Goal: Find specific page/section: Find specific page/section

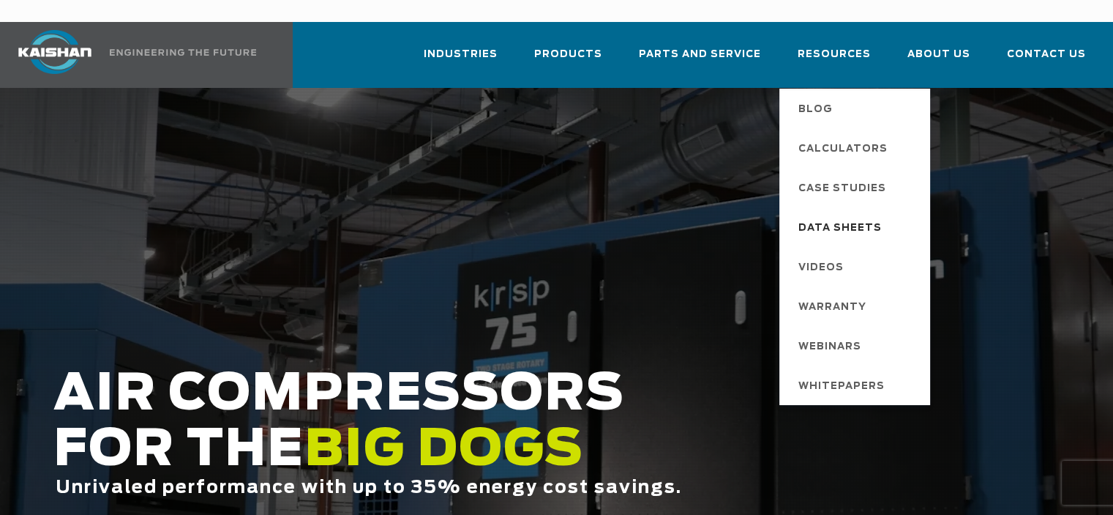
click at [841, 216] on span "Data Sheets" at bounding box center [840, 228] width 83 height 25
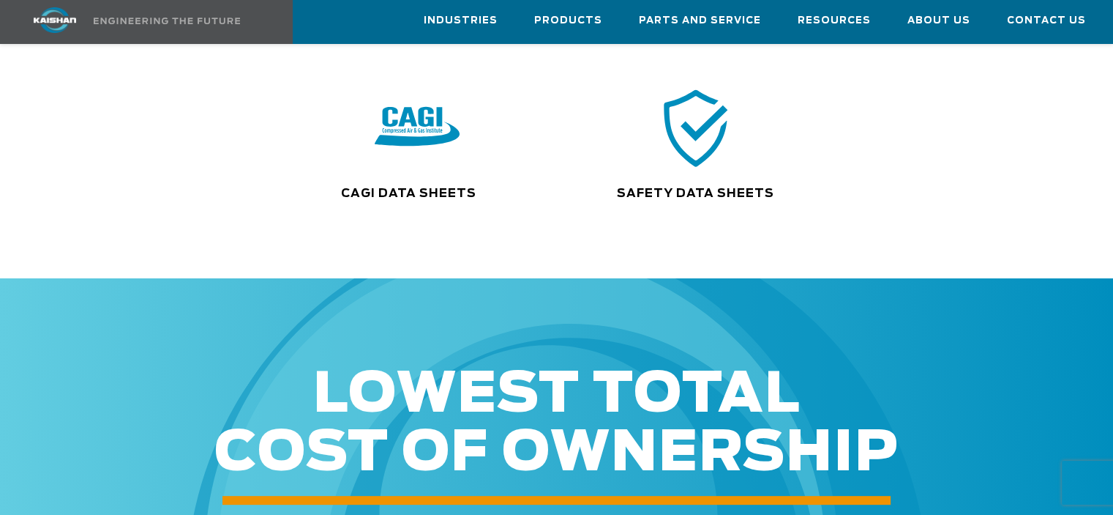
scroll to position [366, 0]
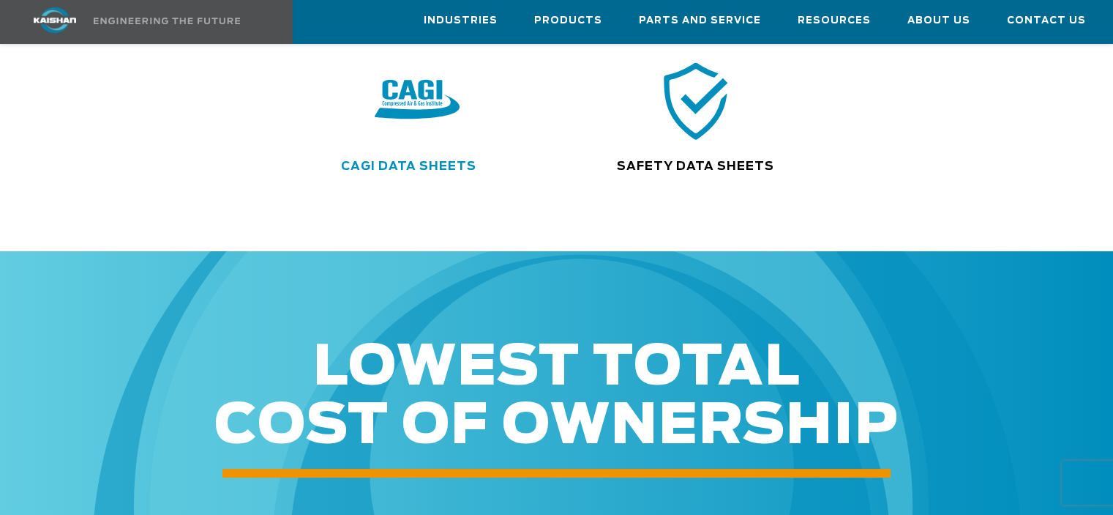
click at [438, 160] on link "CAGI Data Sheets" at bounding box center [408, 166] width 135 height 12
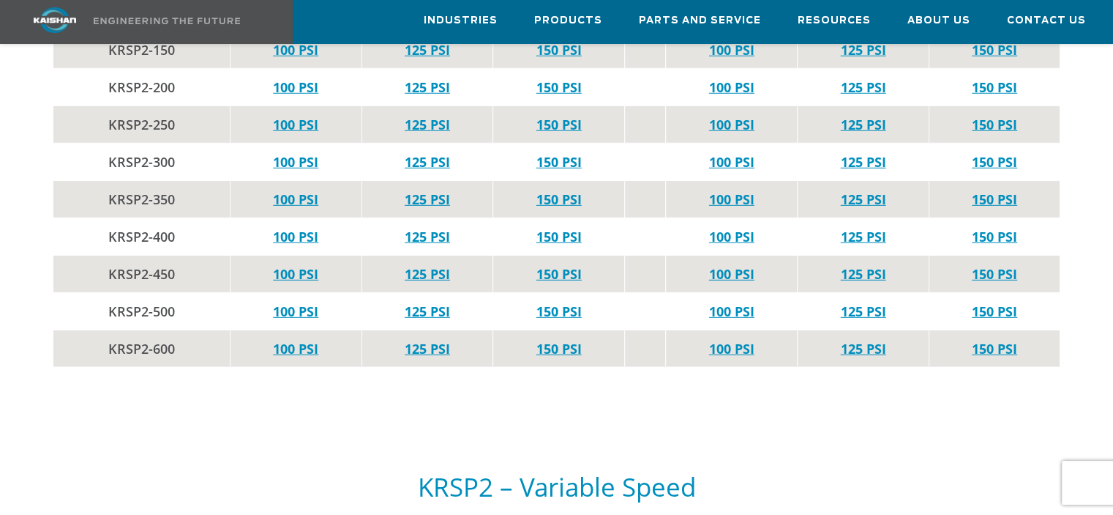
scroll to position [4026, 0]
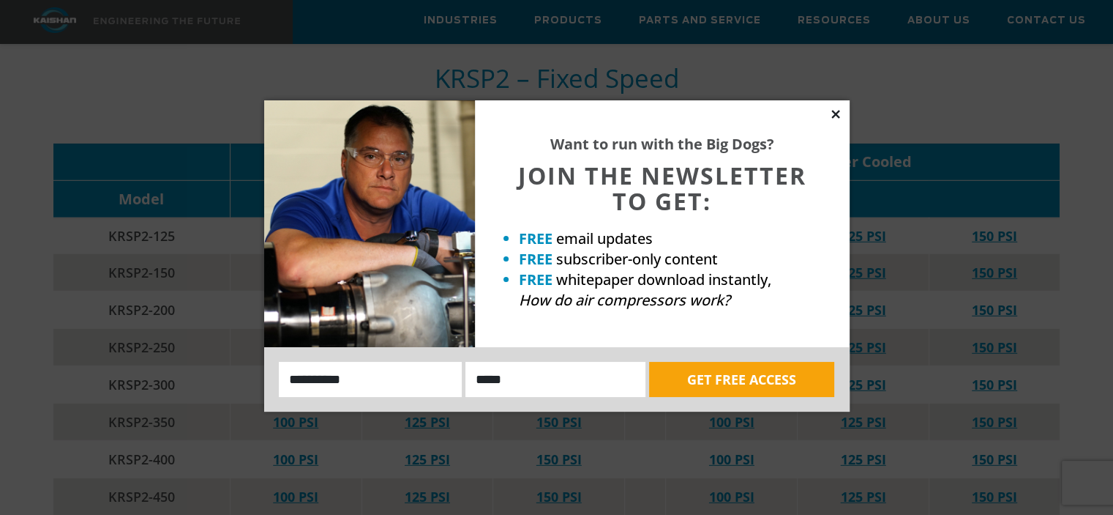
click at [834, 113] on icon at bounding box center [835, 114] width 13 height 13
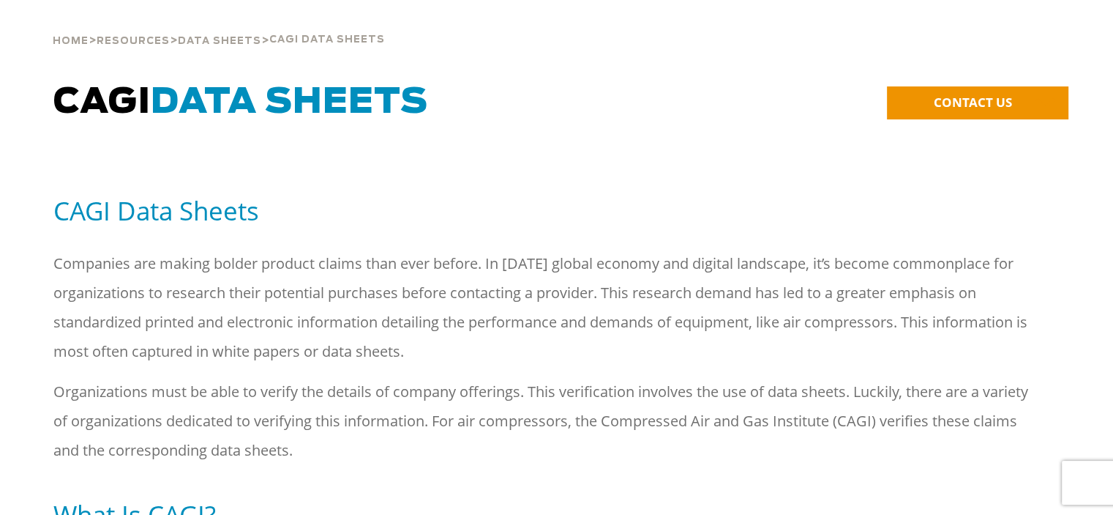
scroll to position [0, 0]
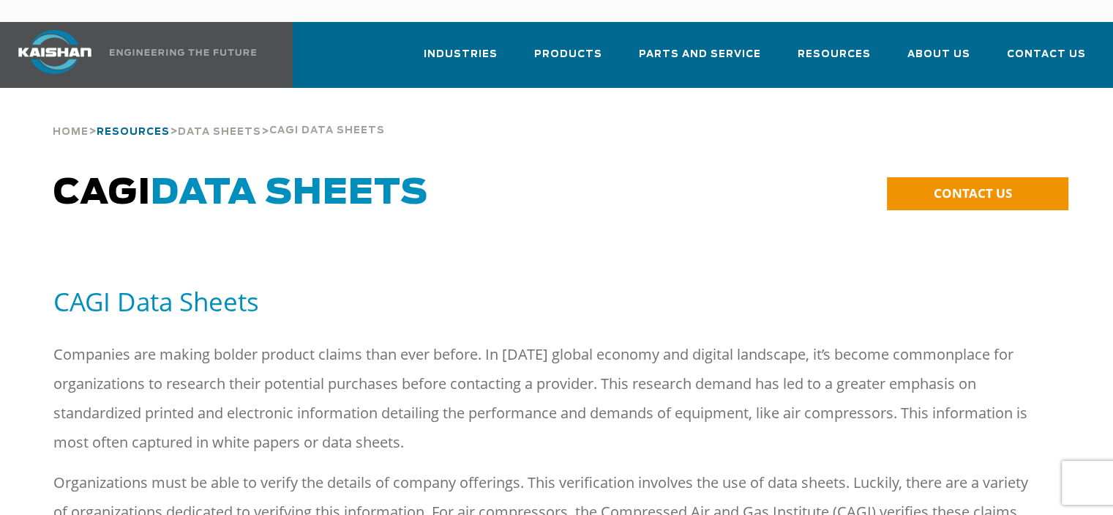
click at [141, 127] on span "Resources" at bounding box center [133, 132] width 73 height 10
click at [698, 46] on span "Parts and Service" at bounding box center [700, 56] width 122 height 20
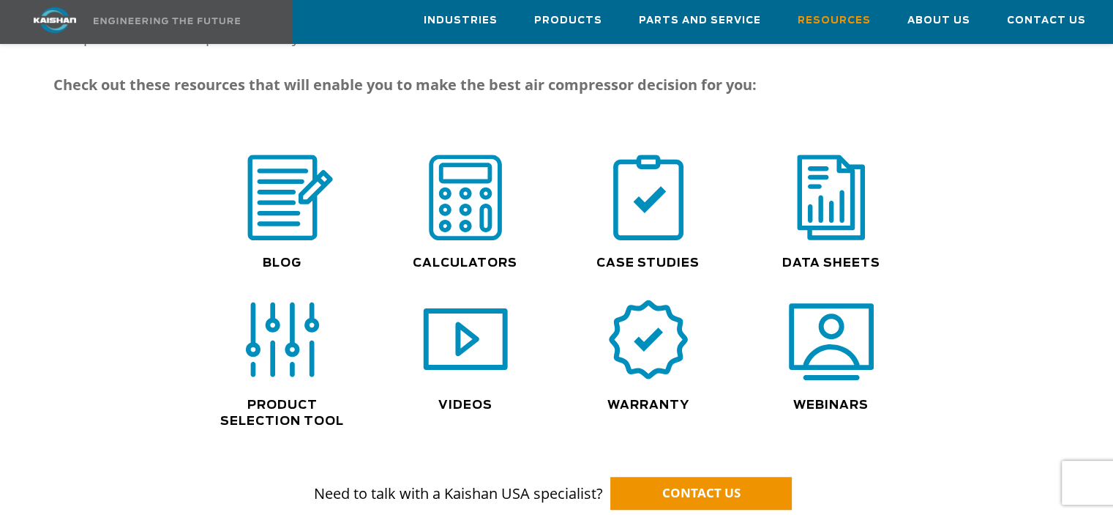
scroll to position [1025, 0]
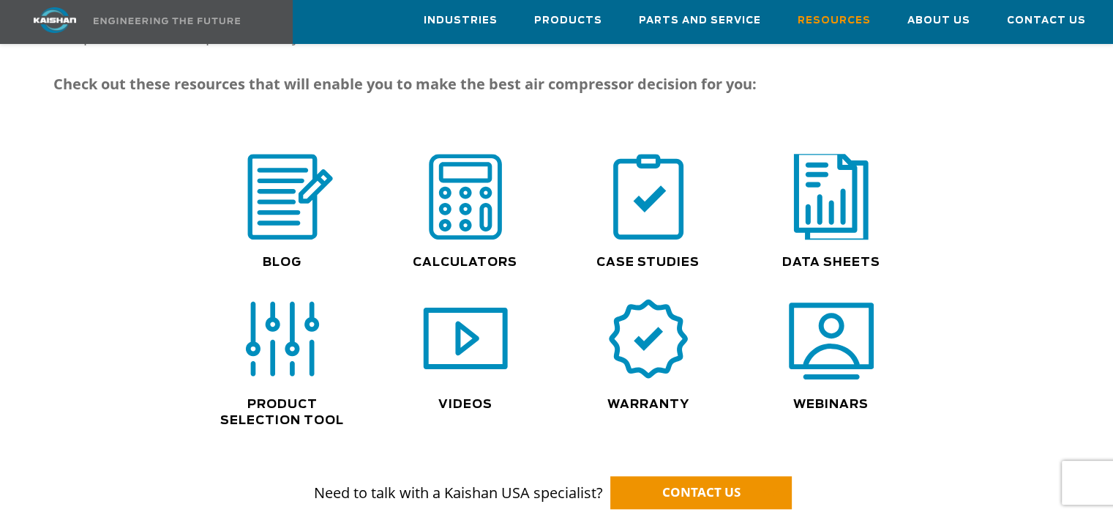
click at [854, 201] on img at bounding box center [832, 196] width 94 height 94
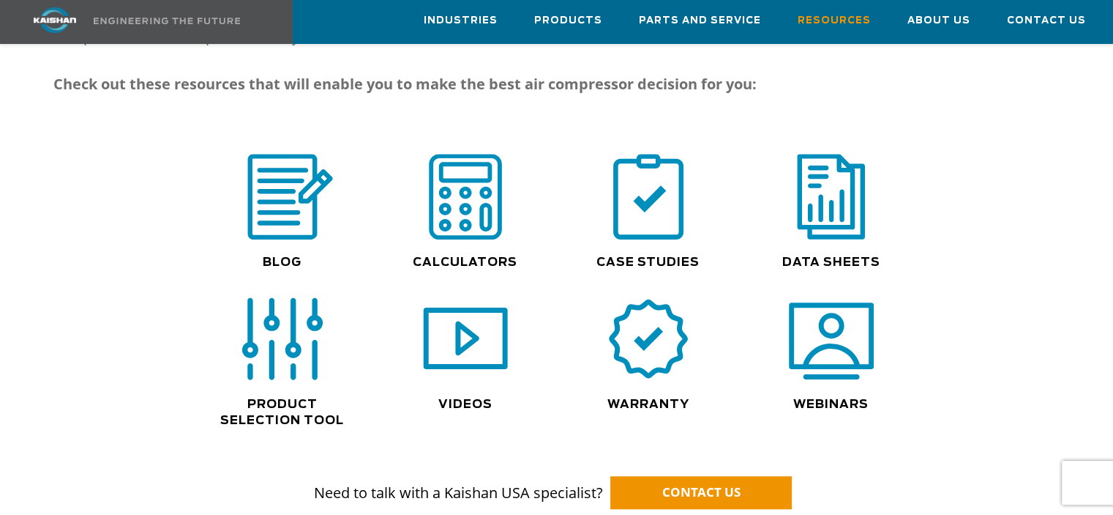
click at [253, 336] on img at bounding box center [283, 339] width 94 height 94
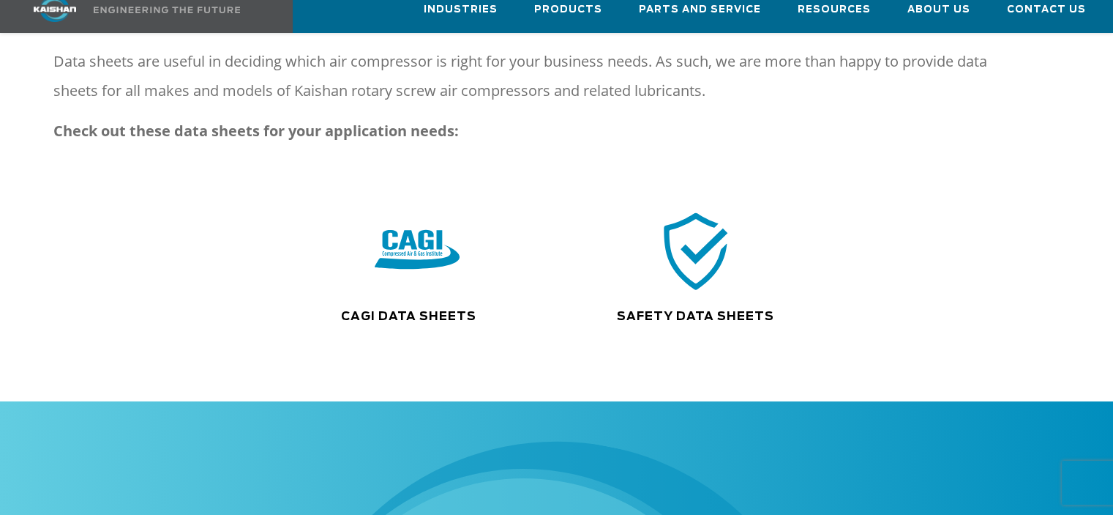
scroll to position [220, 0]
